Goal: Task Accomplishment & Management: Manage account settings

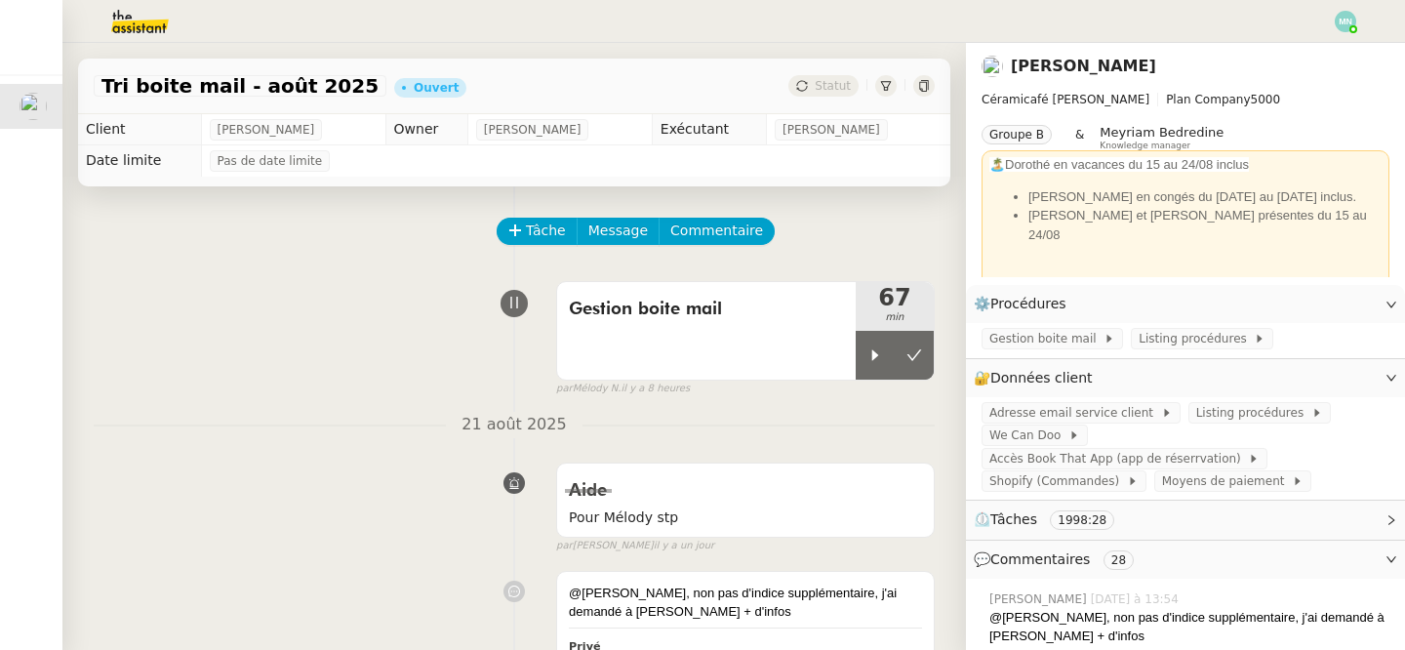
click at [877, 353] on icon at bounding box center [876, 355] width 16 height 16
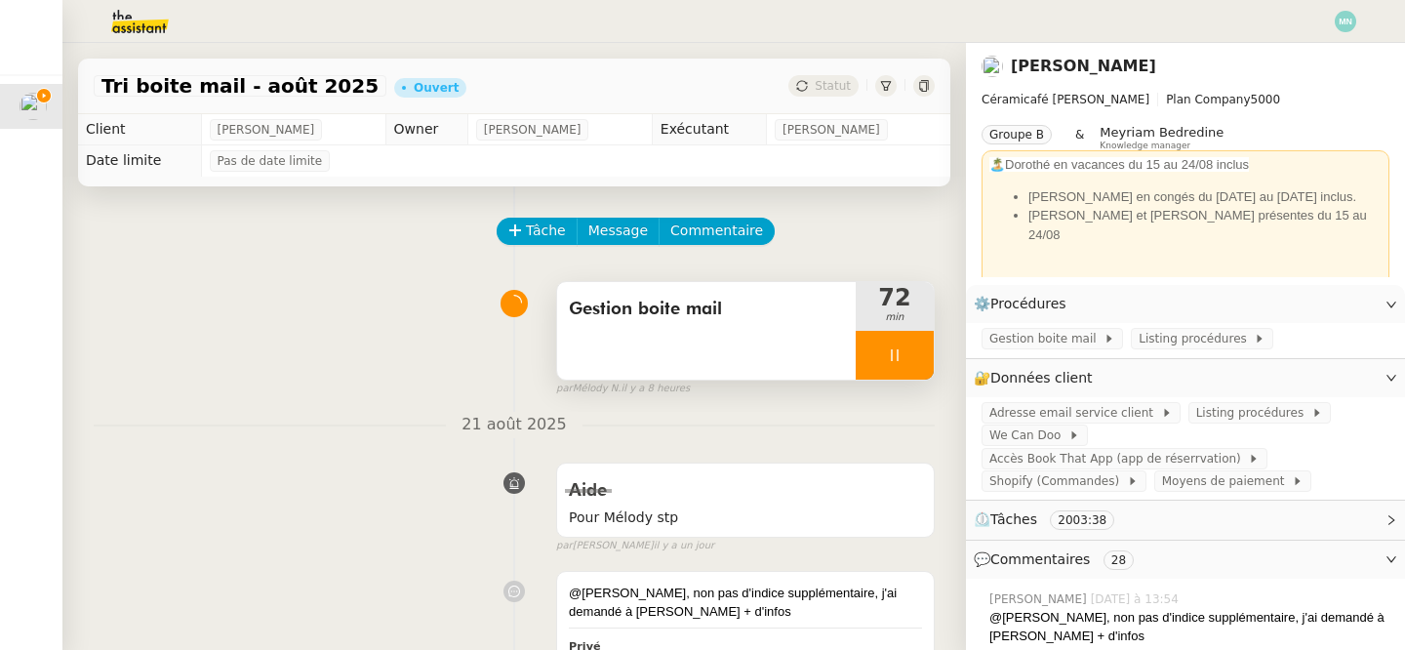
click at [882, 350] on div at bounding box center [895, 355] width 78 height 49
click at [930, 356] on button at bounding box center [914, 355] width 39 height 49
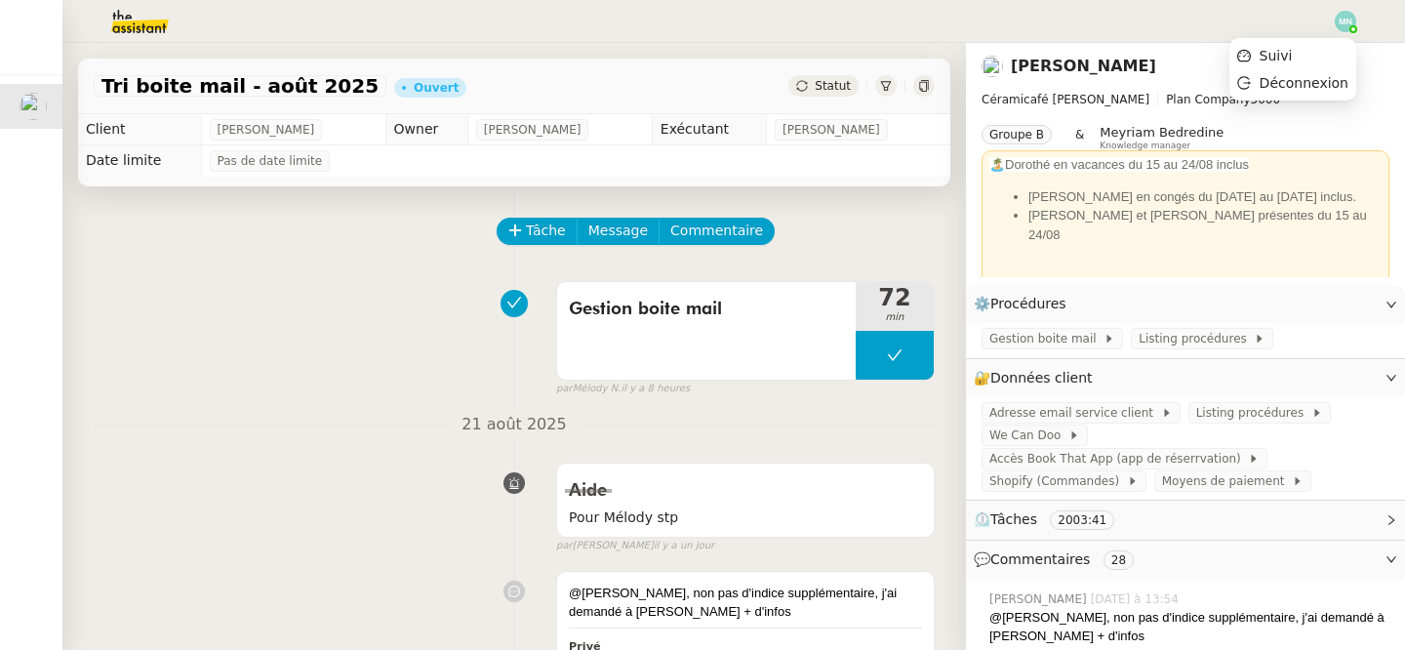
click at [1346, 28] on img at bounding box center [1345, 21] width 21 height 21
click at [1320, 57] on li "Suivi" at bounding box center [1293, 55] width 127 height 27
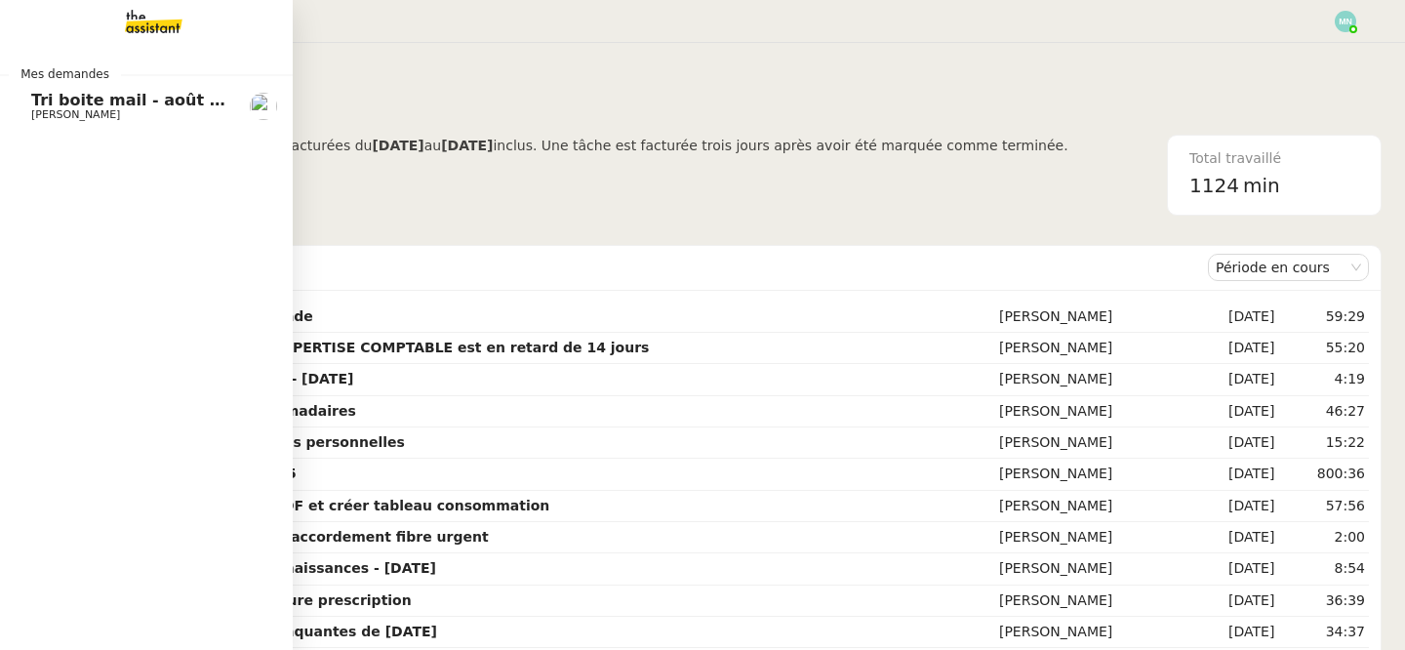
click at [46, 104] on span "Tri boite mail - août 2025" at bounding box center [142, 100] width 222 height 19
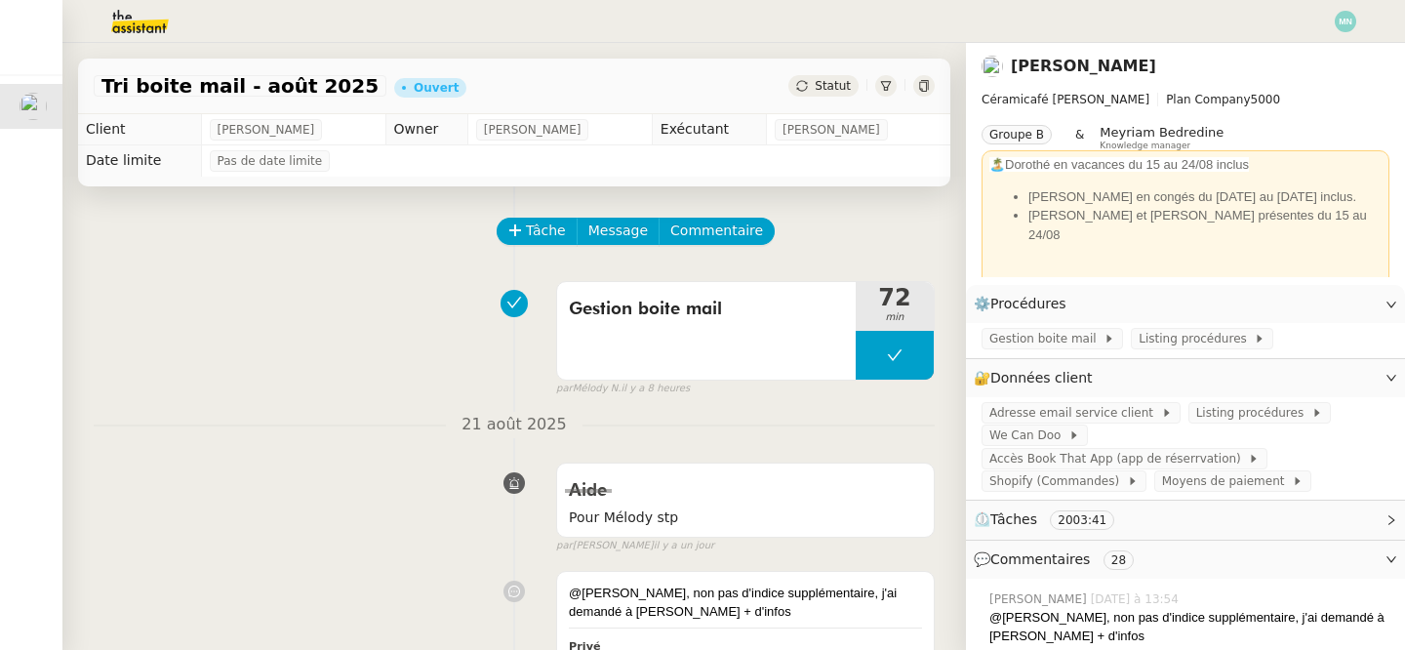
click at [343, 118] on td "[PERSON_NAME]" at bounding box center [293, 129] width 184 height 31
click at [342, 113] on div "Tri boite mail - [DATE] Ouvert Statut" at bounding box center [514, 87] width 872 height 56
click at [882, 343] on button at bounding box center [895, 355] width 78 height 49
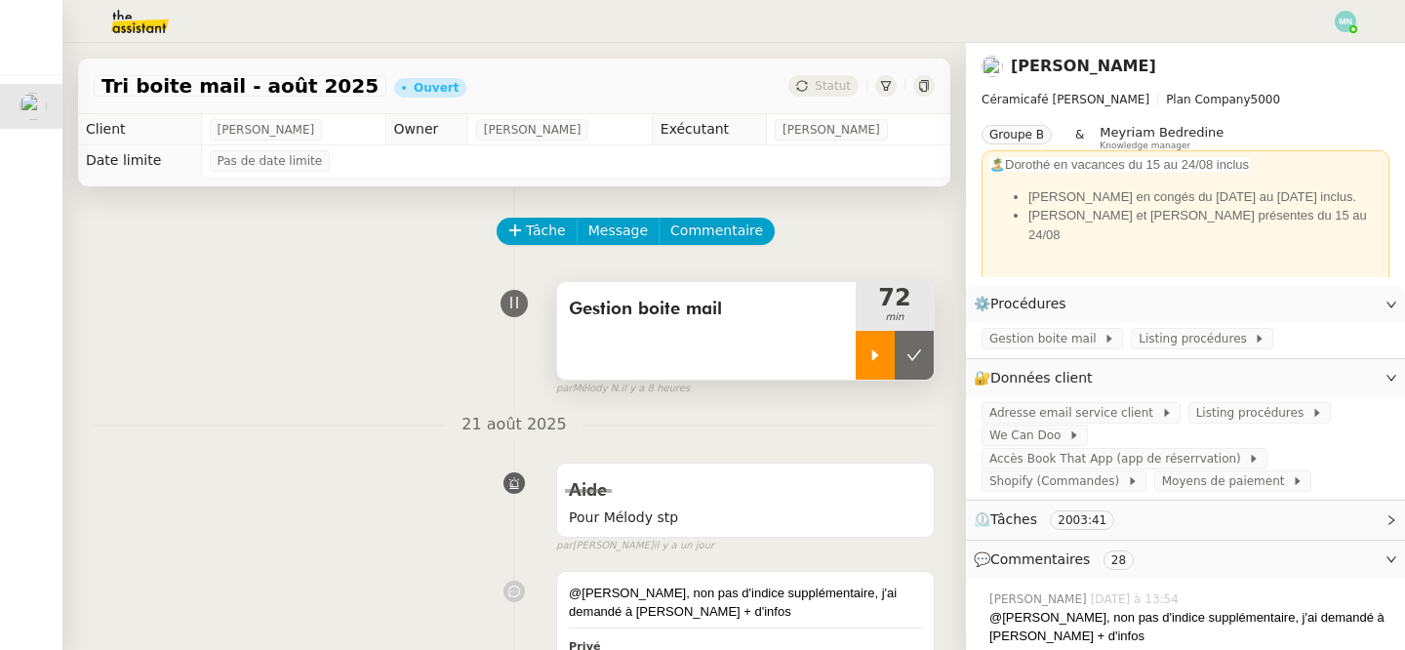
click at [882, 348] on icon at bounding box center [876, 355] width 16 height 16
click at [880, 342] on div at bounding box center [895, 355] width 78 height 49
click at [915, 351] on icon at bounding box center [915, 355] width 16 height 16
